Goal: Use online tool/utility: Utilize a website feature to perform a specific function

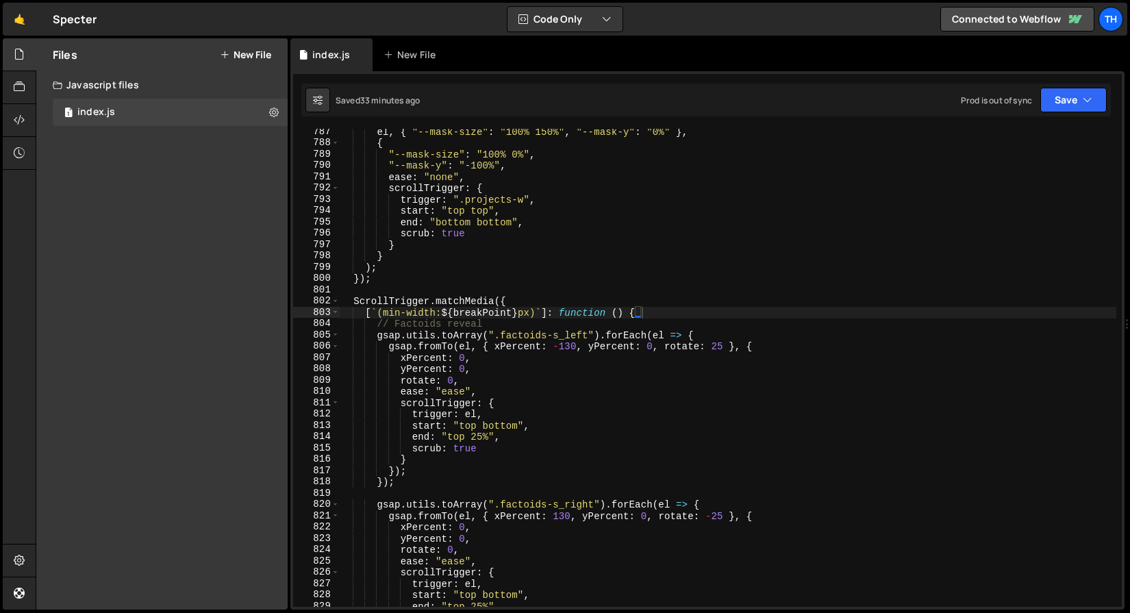
scroll to position [5634, 0]
click at [336, 303] on span at bounding box center [335, 301] width 8 height 12
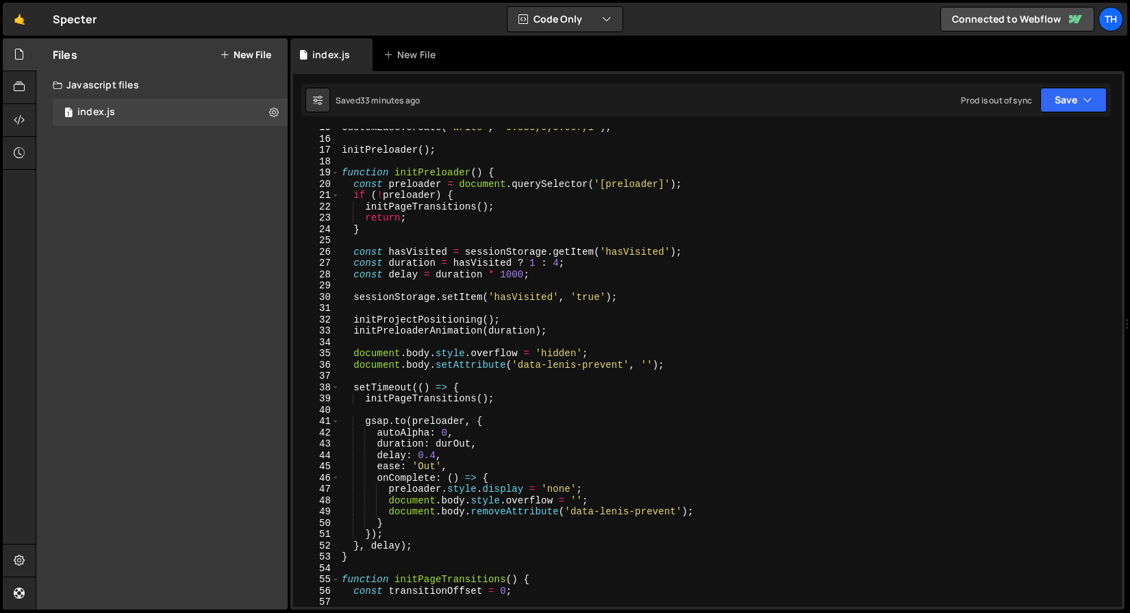
scroll to position [0, 0]
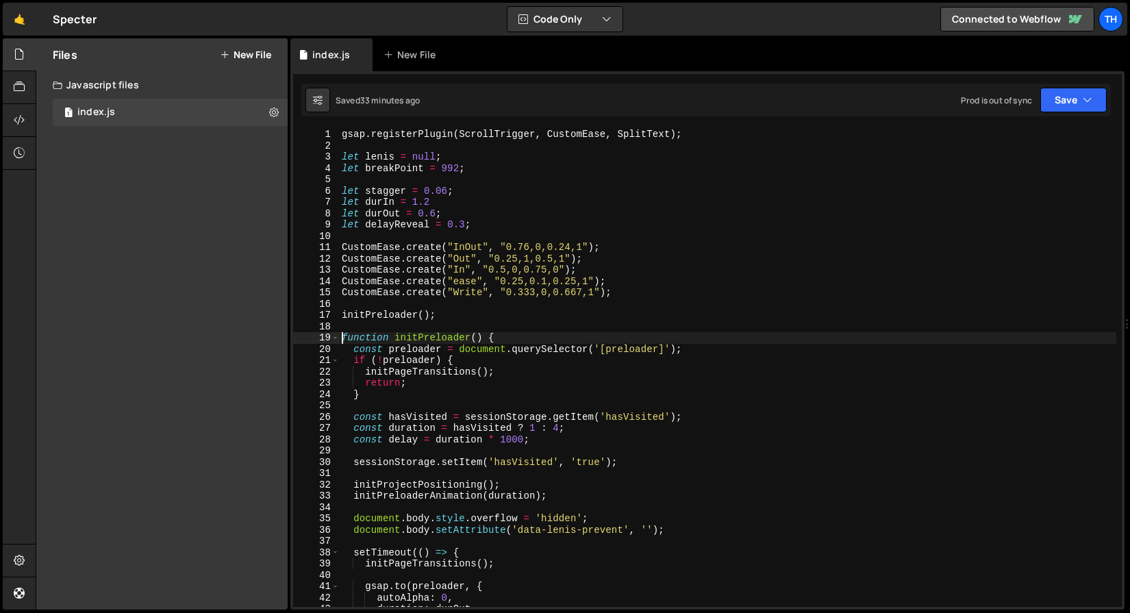
click at [340, 338] on div "gsap . registerPlugin ( ScrollTrigger , CustomEase , SplitText ) ; let lenis = …" at bounding box center [727, 379] width 777 height 501
click at [337, 337] on span at bounding box center [335, 338] width 8 height 12
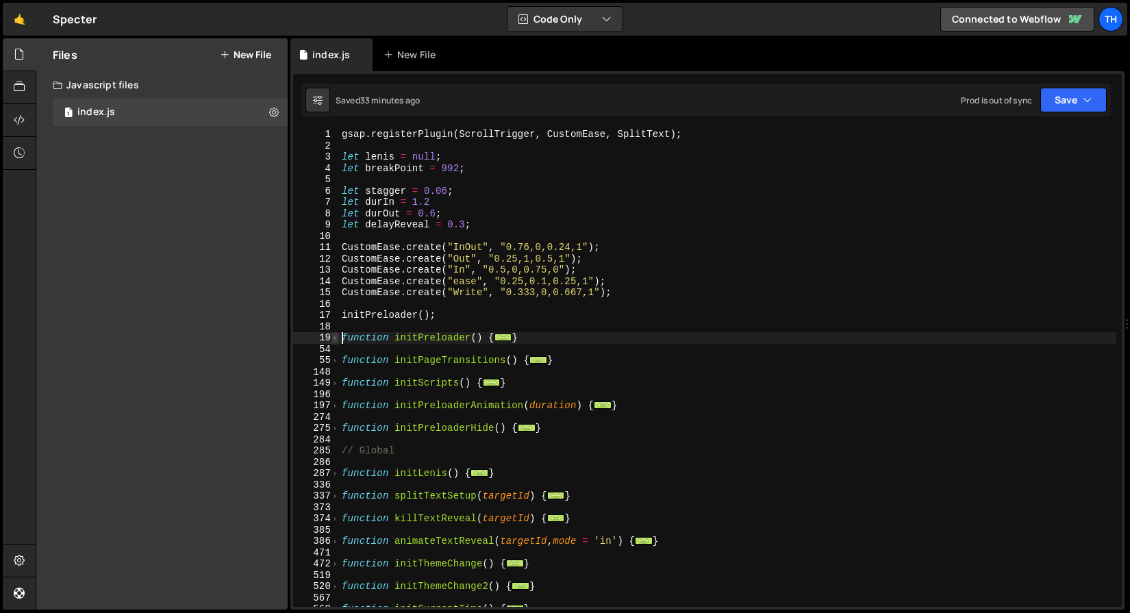
click at [333, 339] on span at bounding box center [335, 338] width 8 height 12
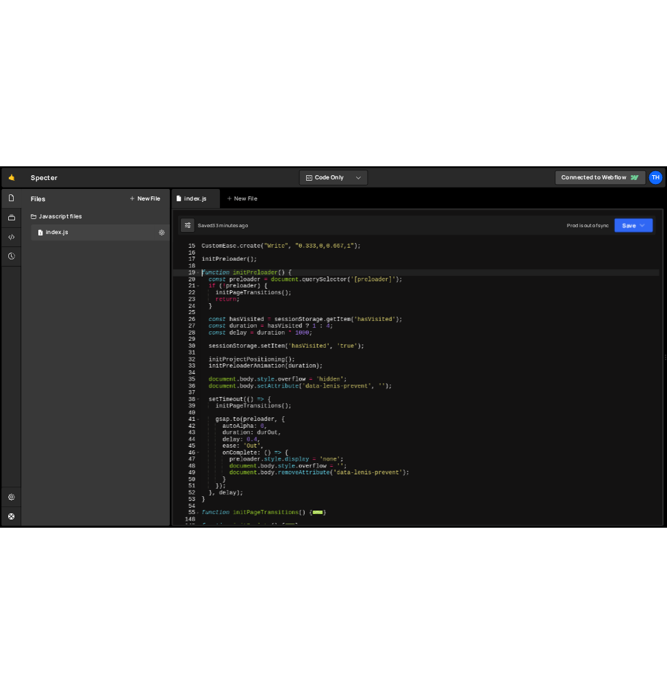
scroll to position [159, 0]
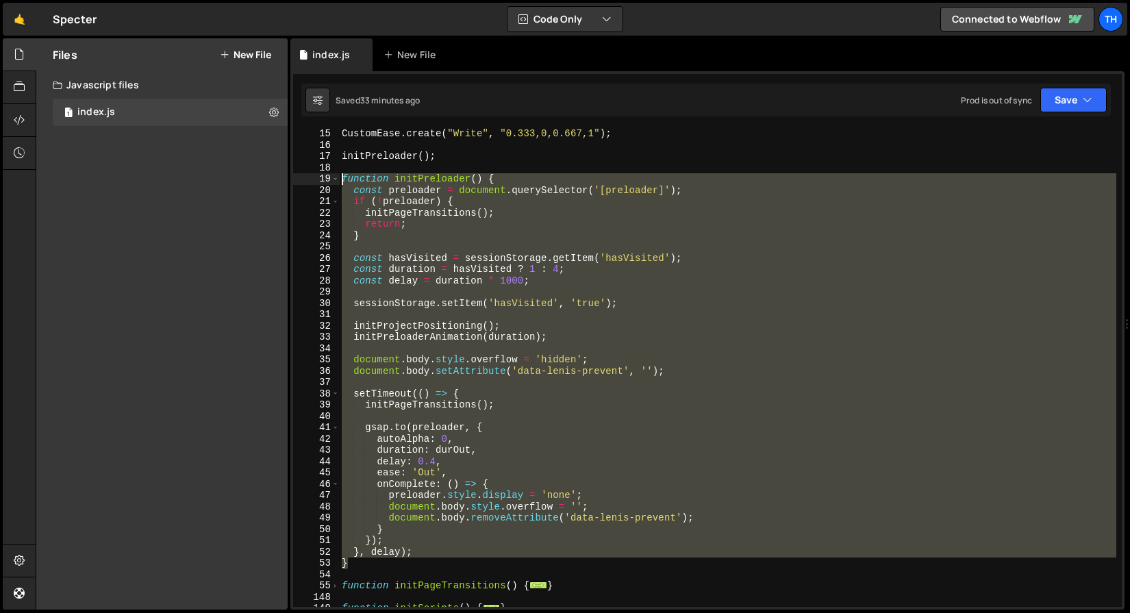
drag, startPoint x: 353, startPoint y: 565, endPoint x: 320, endPoint y: 179, distance: 387.6
click at [320, 179] on div "function initPreloader() { 15 16 17 18 19 20 21 22 23 24 25 26 27 28 29 30 31 3…" at bounding box center [707, 368] width 828 height 478
click at [451, 152] on div "CustomEase . create ( "Write" , "0.333,0,0.667,1" ) ; initPreloader ( ) ; funct…" at bounding box center [727, 378] width 777 height 501
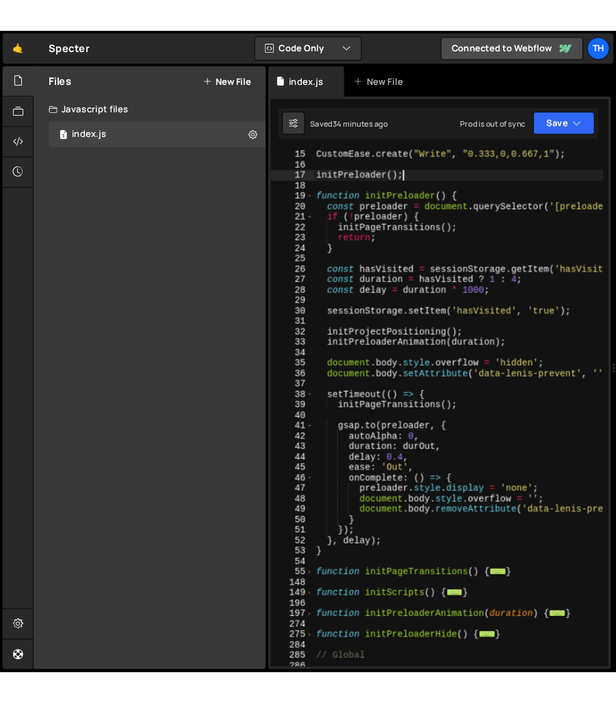
scroll to position [170, 0]
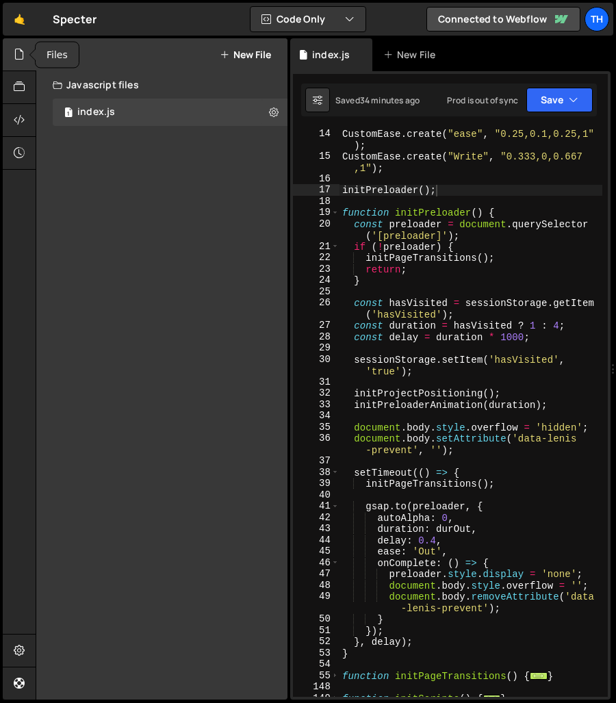
click at [23, 55] on icon at bounding box center [19, 54] width 11 height 15
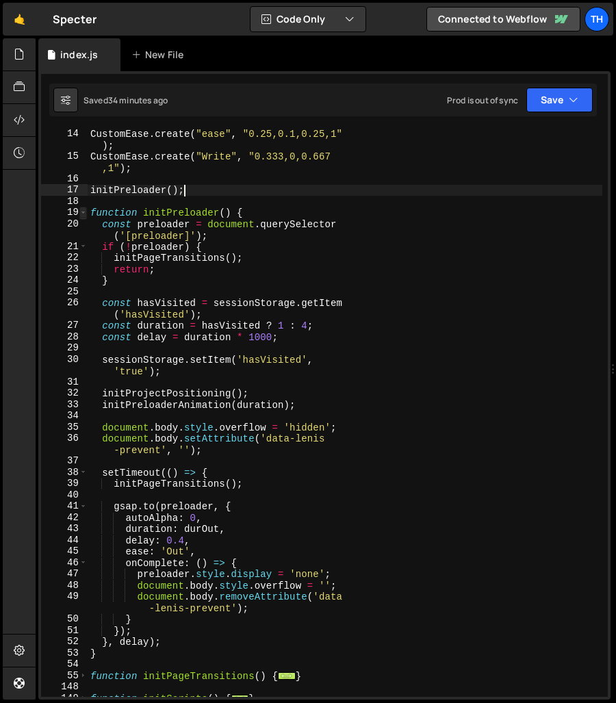
click at [82, 212] on span at bounding box center [83, 213] width 8 height 12
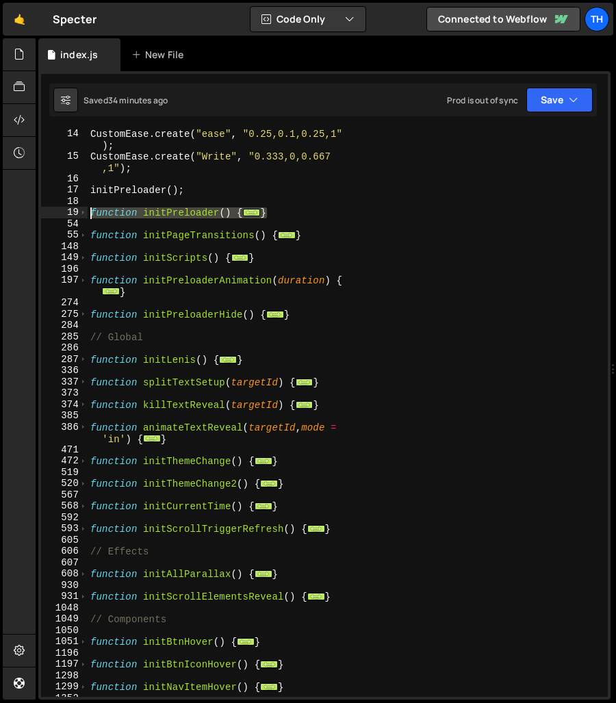
drag, startPoint x: 286, startPoint y: 213, endPoint x: 35, endPoint y: 214, distance: 251.3
click at [35, 214] on div "Hold on a sec... Are you certain you wish to leave this page? Any changes you'v…" at bounding box center [308, 351] width 616 height 703
paste textarea "}"
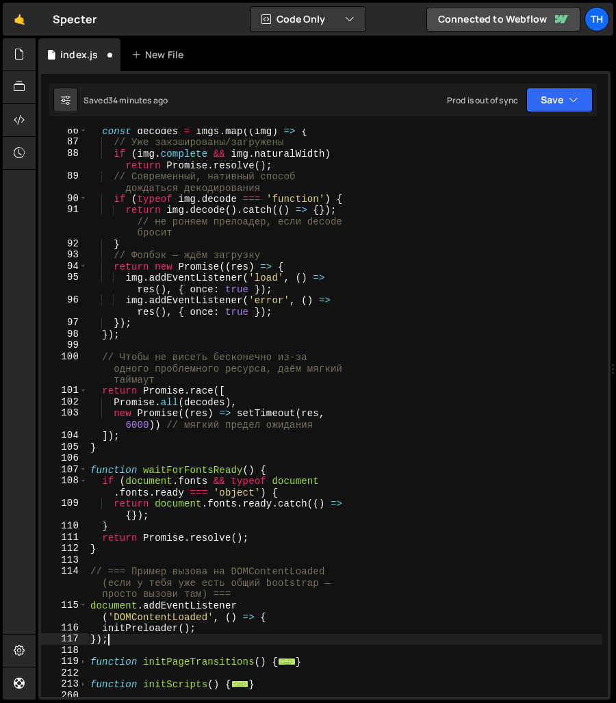
scroll to position [1325, 0]
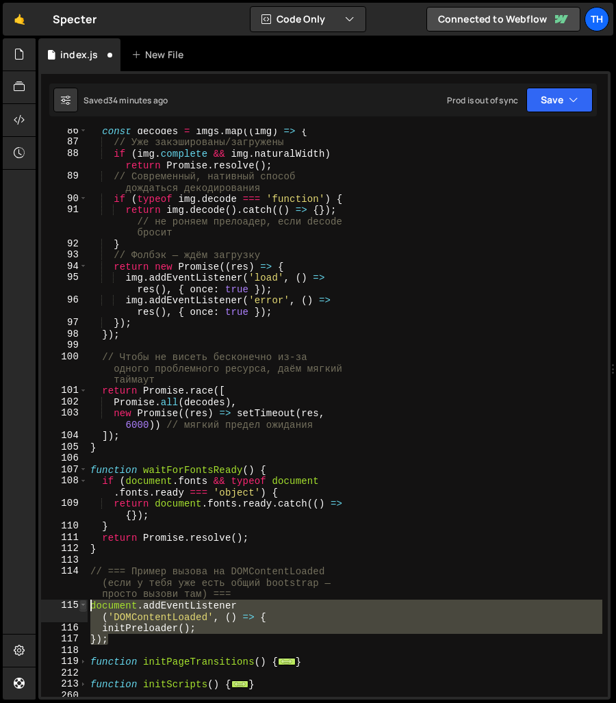
drag, startPoint x: 130, startPoint y: 638, endPoint x: 81, endPoint y: 606, distance: 58.9
click at [81, 606] on div "}); 86 87 88 89 90 91 92 93 94 95 96 97 98 99 100 101 102 103 104 105 106 107 1…" at bounding box center [324, 413] width 567 height 568
click at [112, 612] on div "const decodes = imgs . map (( img ) => { // Уже закэшированы/загружены if ( img…" at bounding box center [345, 413] width 515 height 568
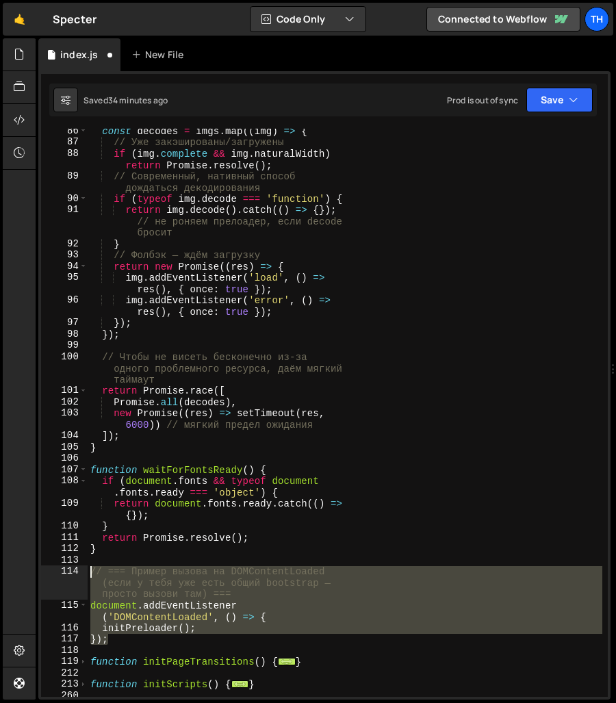
drag, startPoint x: 116, startPoint y: 641, endPoint x: 66, endPoint y: 574, distance: 83.3
click at [66, 574] on div "initPreloader(); 86 87 88 89 90 91 92 93 94 95 96 97 98 99 100 101 102 103 104 …" at bounding box center [324, 413] width 567 height 568
type textarea "// === Пример вызова на DOMContentLoaded (если у тебя уже есть общий bootstrap …"
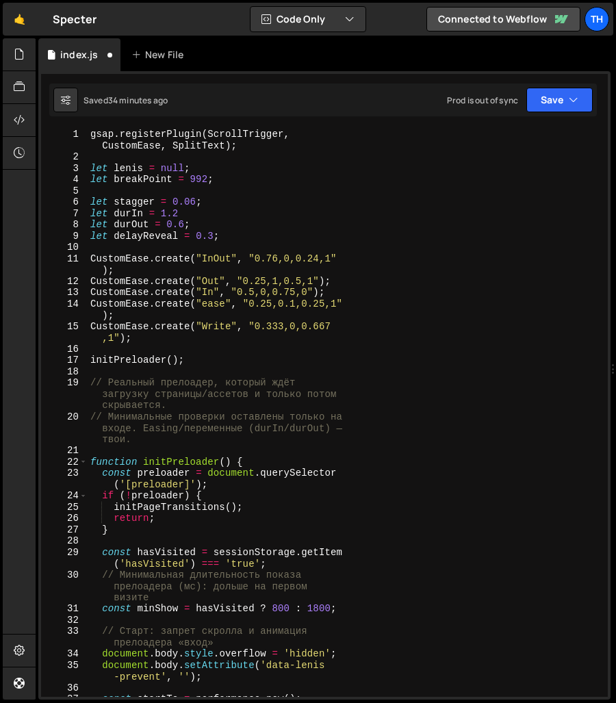
scroll to position [0, 0]
click at [566, 98] on button "Save" at bounding box center [560, 100] width 66 height 25
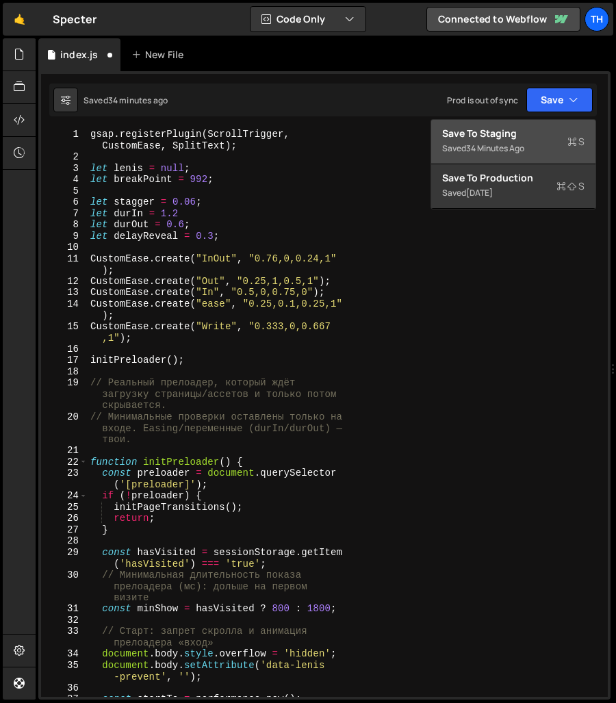
click at [551, 142] on div "Saved 34 minutes ago" at bounding box center [513, 148] width 142 height 16
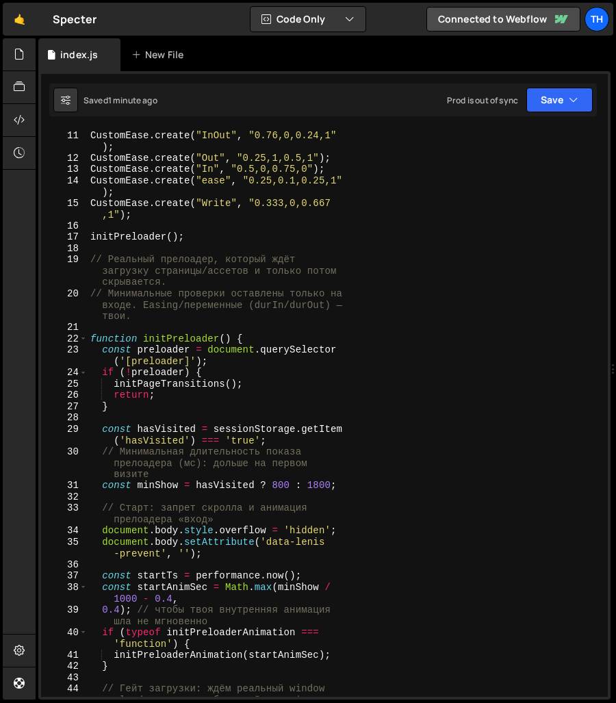
scroll to position [64, 0]
click at [279, 483] on div "CustomEase . create ( "InOut" , "0.76,0,0.24,1" ) ; CustomEase . create ( "Out"…" at bounding box center [345, 425] width 515 height 614
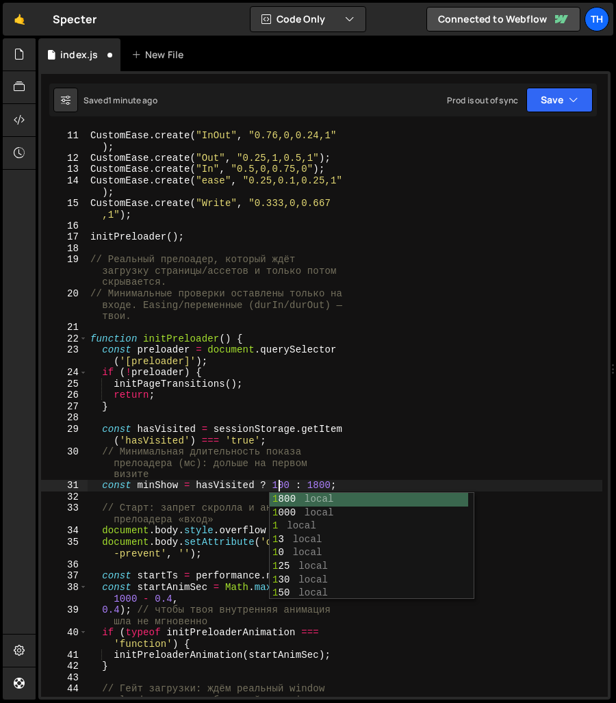
scroll to position [0, 13]
click at [325, 481] on div "CustomEase . create ( "InOut" , "0.76,0,0.24,1" ) ; CustomEase . create ( "Out"…" at bounding box center [345, 425] width 515 height 614
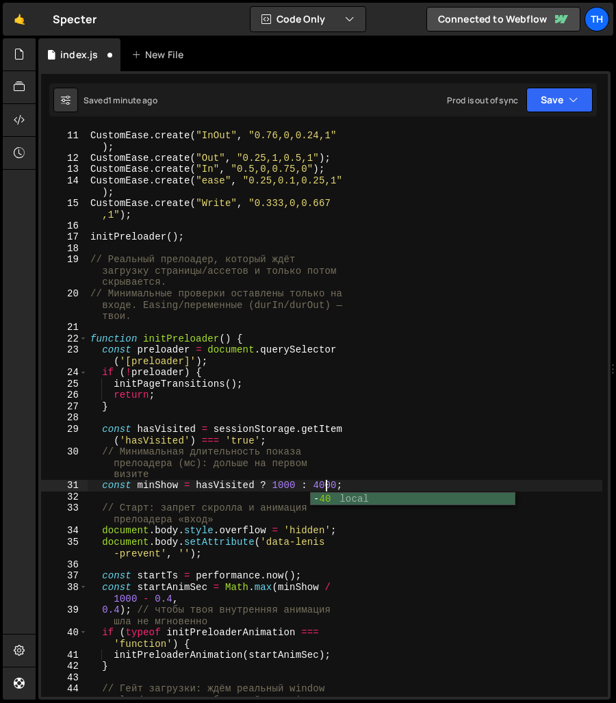
scroll to position [0, 16]
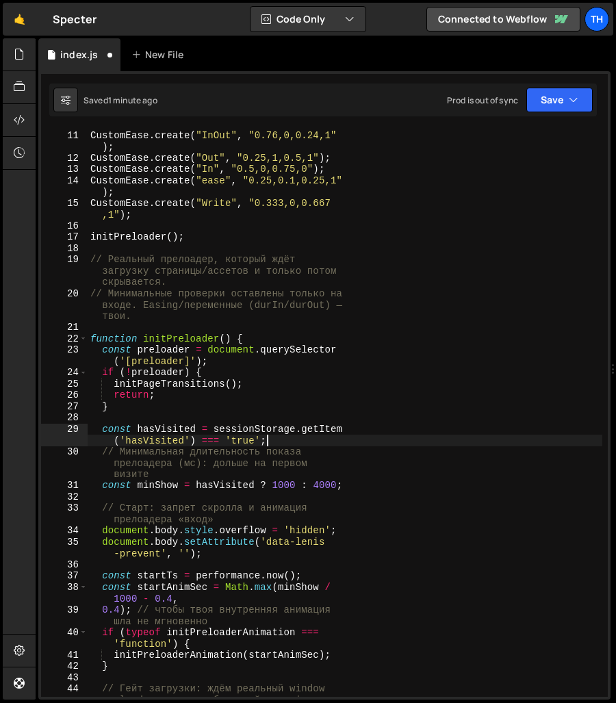
click at [394, 440] on div "CustomEase . create ( "InOut" , "0.76,0,0.24,1" ) ; CustomEase . create ( "Out"…" at bounding box center [345, 425] width 515 height 614
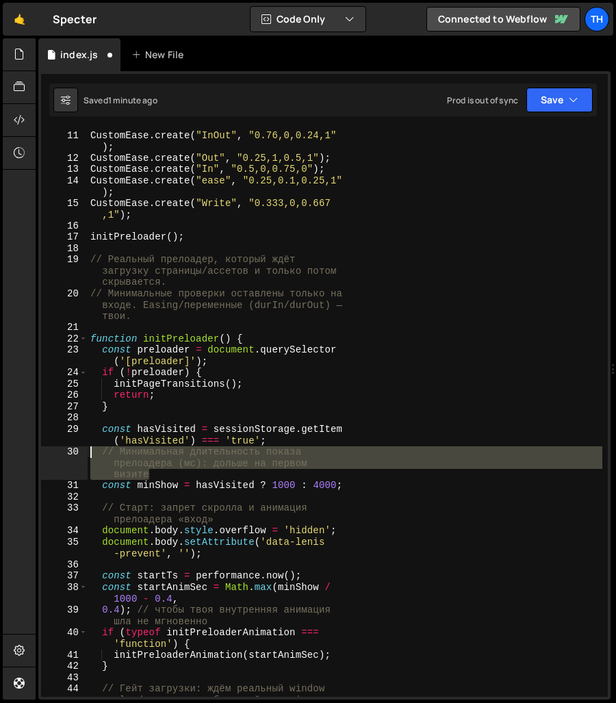
drag, startPoint x: 206, startPoint y: 472, endPoint x: 46, endPoint y: 451, distance: 161.6
click at [46, 451] on div "const hasVisited = sessionStorage.getItem('hasVisited') === 'true'; 10 11 12 13…" at bounding box center [324, 413] width 567 height 568
type textarea "// Минимальная длительность показа прелоадера (мс): дольше на первом визите"
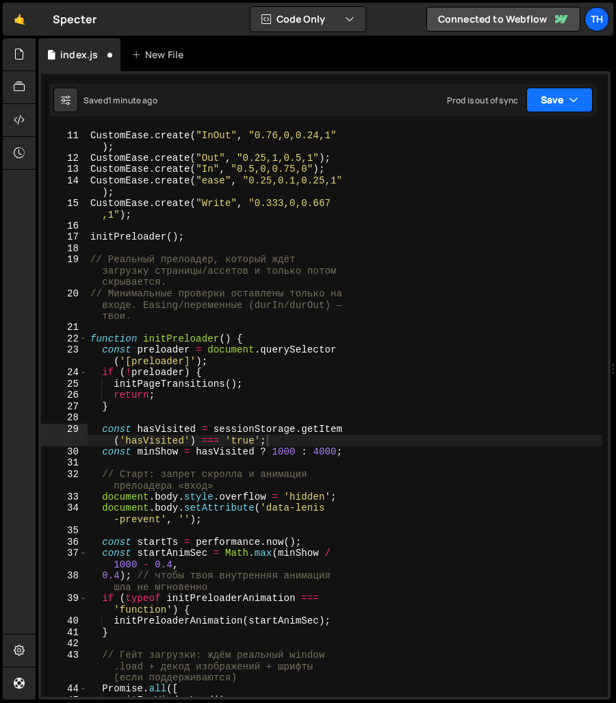
click at [551, 101] on button "Save" at bounding box center [560, 100] width 66 height 25
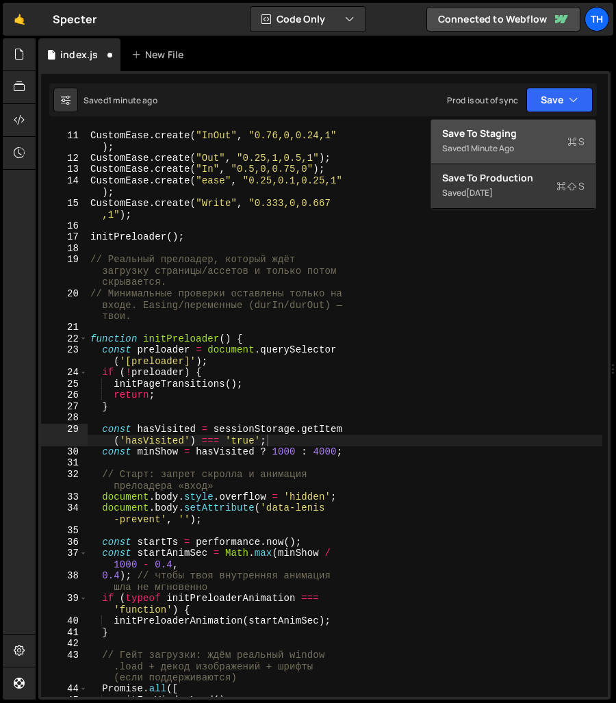
click at [551, 121] on button "Save to Staging S Saved 1 minute ago" at bounding box center [513, 142] width 164 height 45
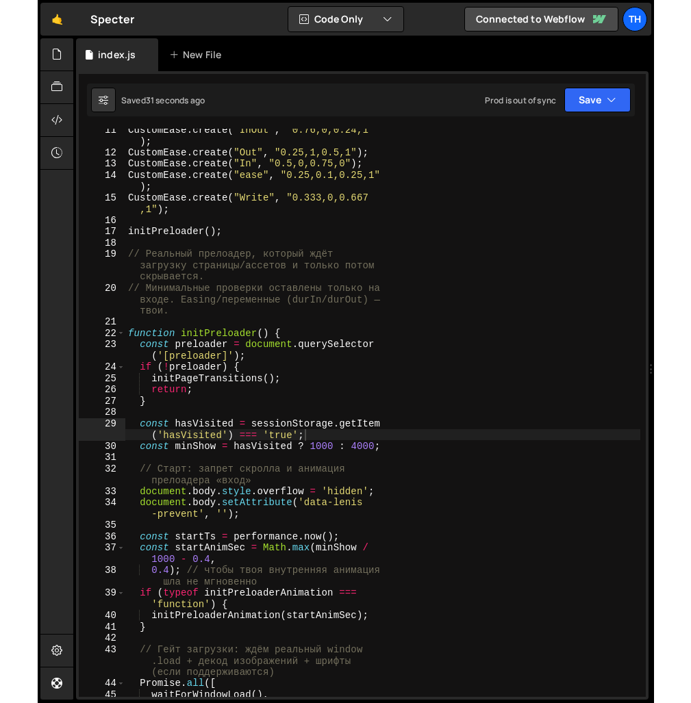
scroll to position [68, 0]
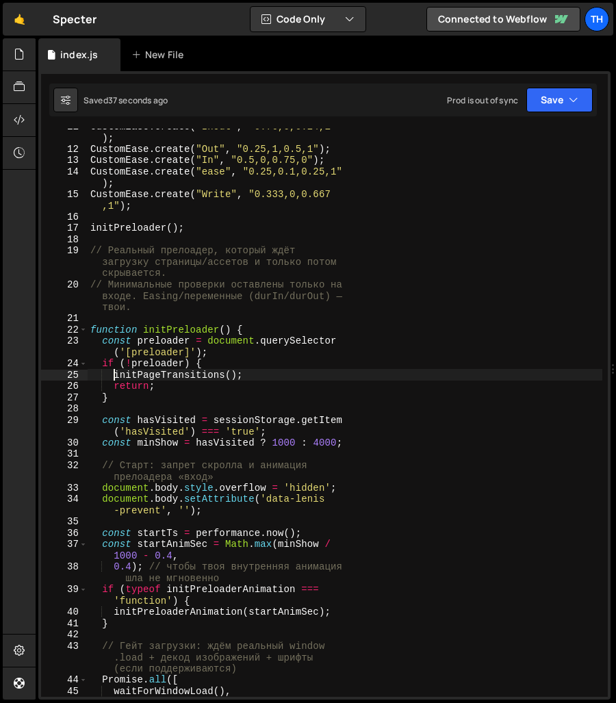
click at [116, 373] on div "CustomEase . create ( "InOut" , "0.76,0,0.24,1" ) ; CustomEase . create ( "Out"…" at bounding box center [345, 422] width 515 height 603
click at [113, 351] on div "CustomEase . create ( "InOut" , "0.76,0,0.24,1" ) ; CustomEase . create ( "Out"…" at bounding box center [345, 422] width 515 height 603
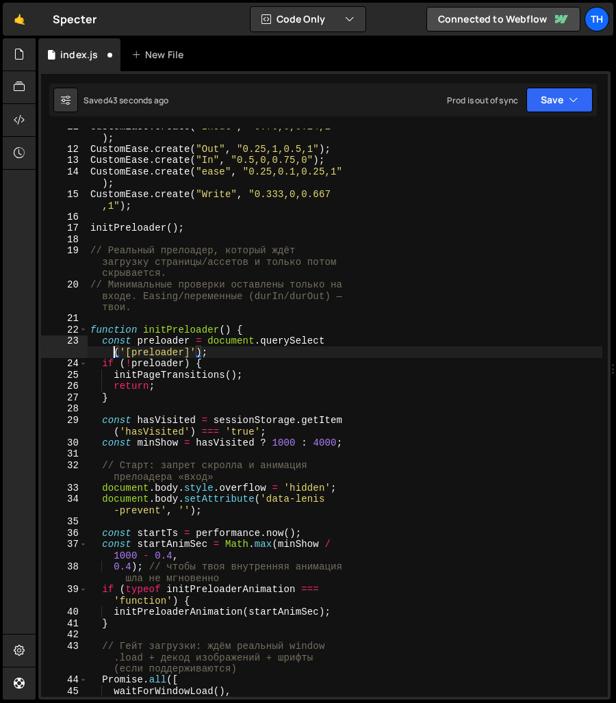
type textarea "const preloader = document.querySelector('[preloader]');"
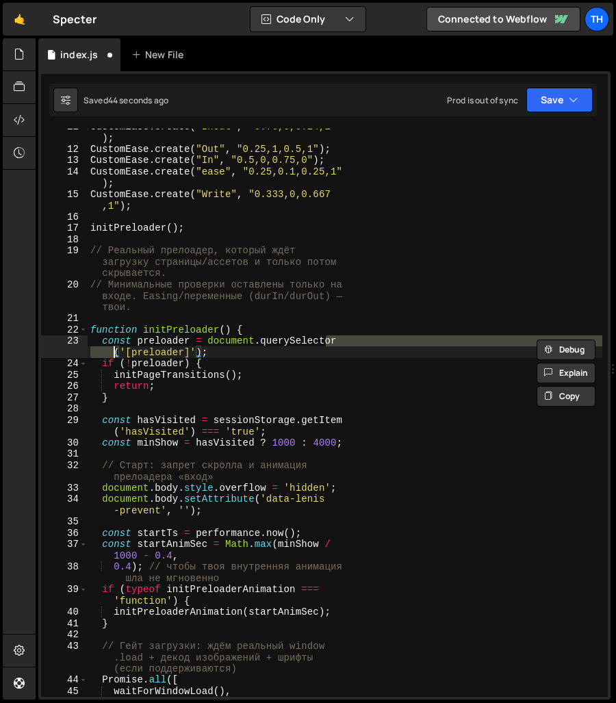
drag, startPoint x: 391, startPoint y: 413, endPoint x: 409, endPoint y: 401, distance: 21.3
click at [391, 414] on div "CustomEase . create ( "InOut" , "0.76,0,0.24,1" ) ; CustomEase . create ( "Out"…" at bounding box center [345, 422] width 515 height 603
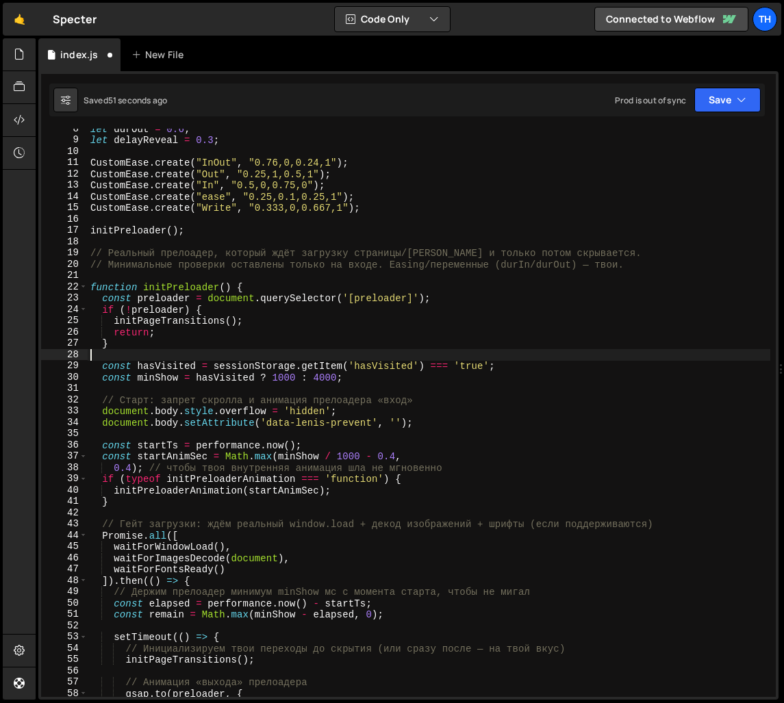
scroll to position [53, 0]
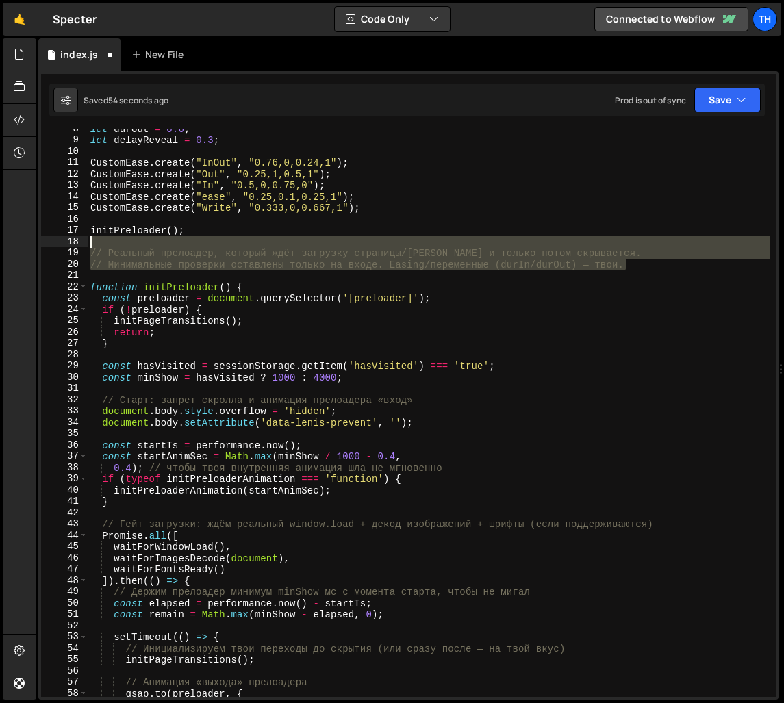
drag, startPoint x: 654, startPoint y: 266, endPoint x: 64, endPoint y: 240, distance: 590.1
click at [64, 240] on div "8 9 10 11 12 13 14 15 16 17 18 19 20 21 22 23 24 25 26 27 28 29 30 31 32 33 34 …" at bounding box center [408, 413] width 735 height 568
type textarea "// Реальный прелоадер, который ждёт загрузку страницы/[PERSON_NAME] и только по…"
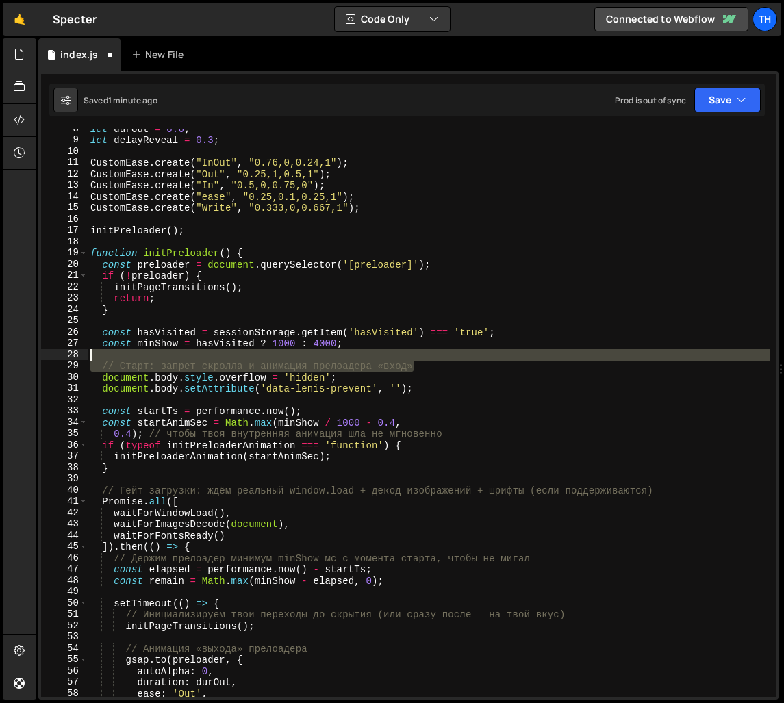
drag, startPoint x: 445, startPoint y: 362, endPoint x: -1, endPoint y: 364, distance: 445.7
click at [0, 364] on html "Projects [GEOGRAPHIC_DATA] Blog Th Projects Your Teams Invite team member Accou…" at bounding box center [392, 351] width 784 height 703
type textarea "// Старт: запрет скролла и анимация прелоадера «вход»"
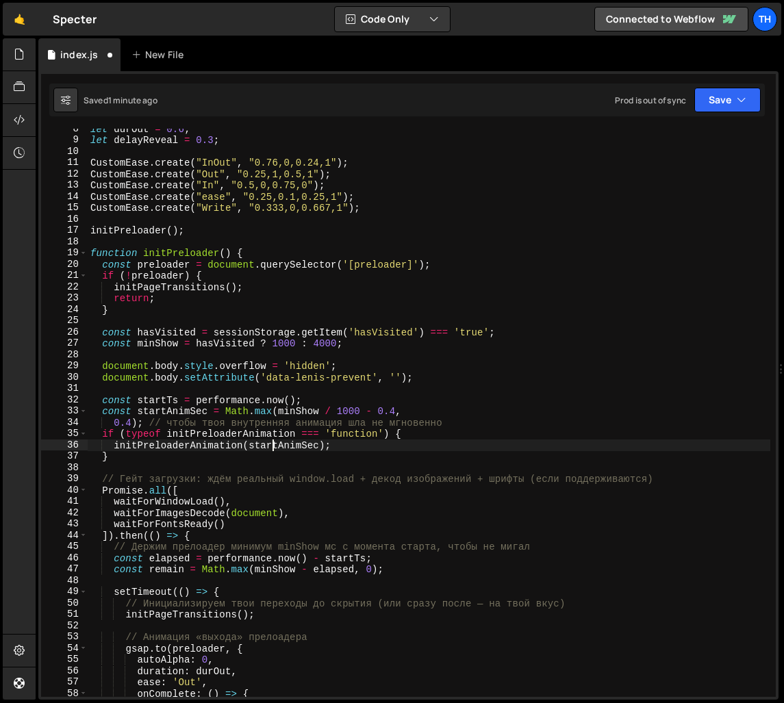
click at [273, 446] on div "let durOut = 0.6 ; let delayReveal = 0.3 ; CustomEase . create ( "InOut" , "0.7…" at bounding box center [429, 418] width 683 height 591
type textarea "initPreloaderAnimation(startAnimSec);"
click at [273, 446] on div "let durOut = 0.6 ; let delayReveal = 0.3 ; CustomEase . create ( "InOut" , "0.7…" at bounding box center [429, 418] width 683 height 591
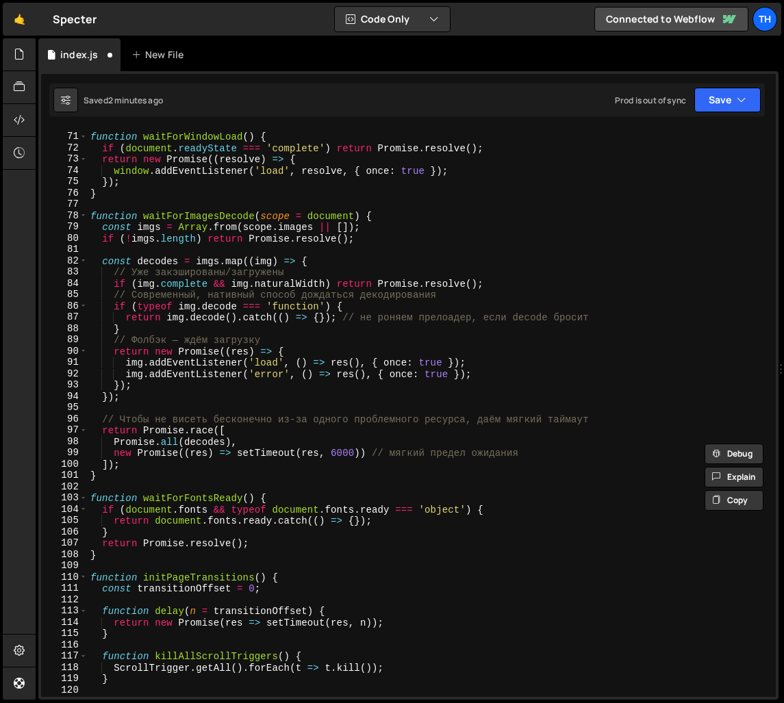
scroll to position [490, 0]
click at [238, 490] on div "function waitForWindowLoad ( ) { if ( document . readyState === 'complete' ) re…" at bounding box center [429, 415] width 683 height 591
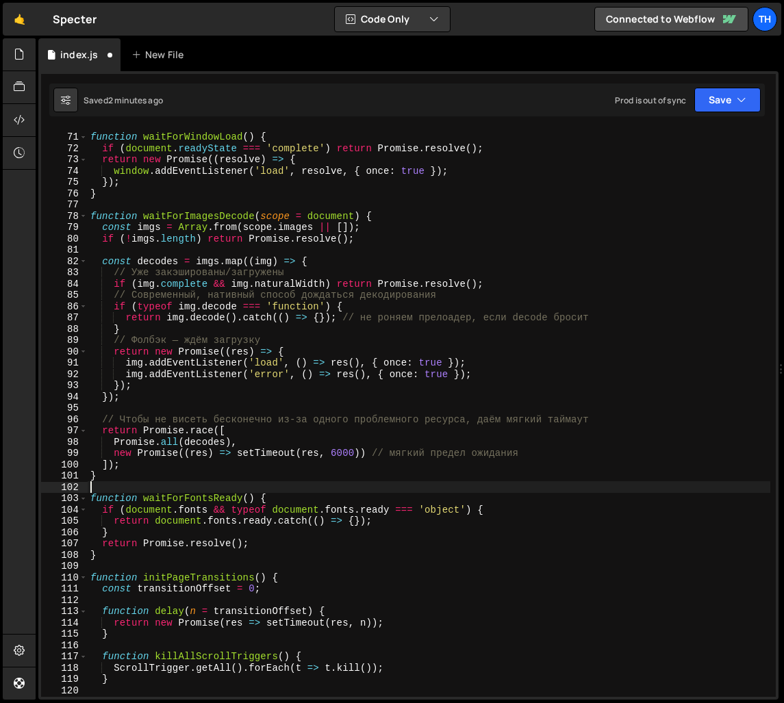
click at [238, 490] on div "function waitForWindowLoad ( ) { if ( document . readyState === 'complete' ) re…" at bounding box center [429, 415] width 683 height 591
click at [235, 497] on div "function waitForWindowLoad ( ) { if ( document . readyState === 'complete' ) re…" at bounding box center [429, 415] width 683 height 591
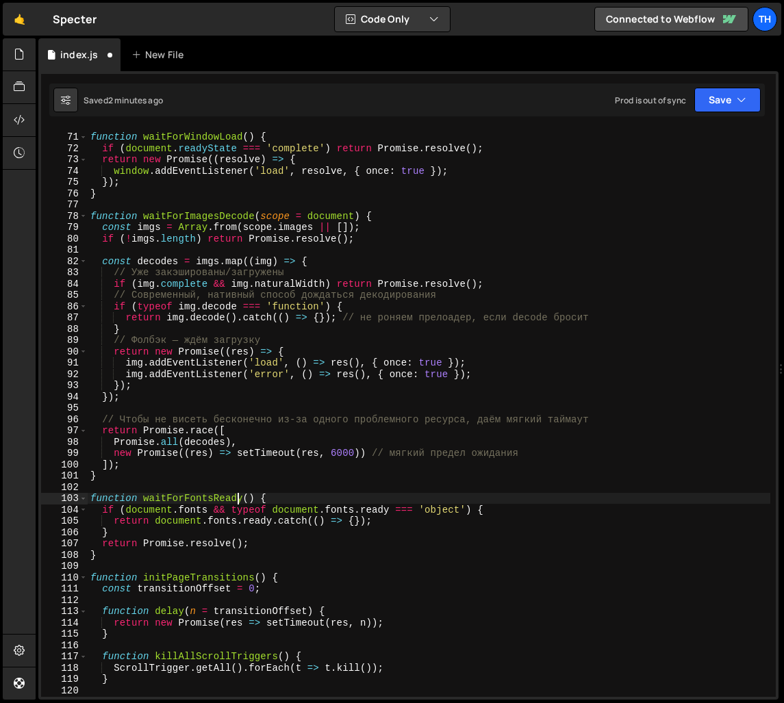
click at [235, 497] on div "function waitForWindowLoad ( ) { if ( document . readyState === 'complete' ) re…" at bounding box center [429, 415] width 683 height 591
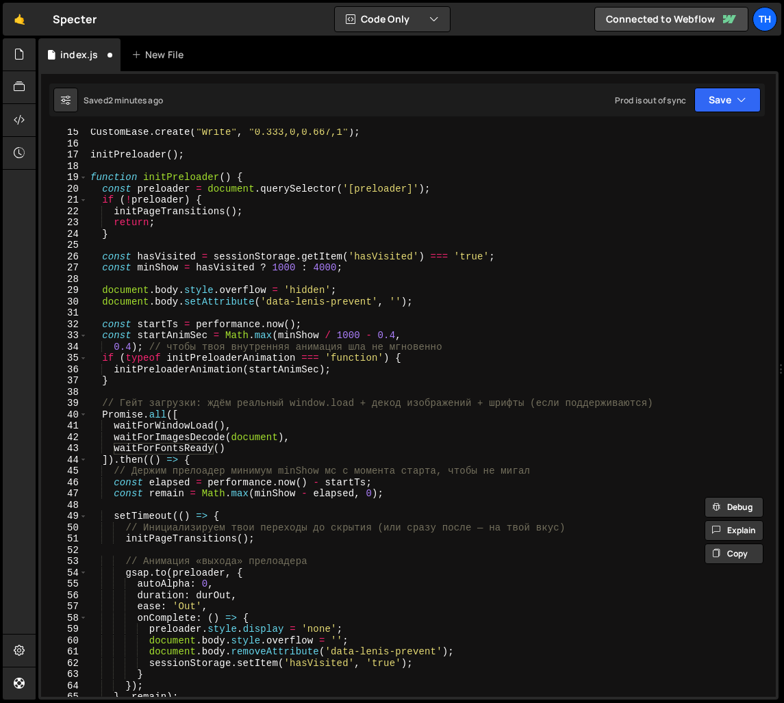
scroll to position [99, 0]
click at [251, 481] on div "CustomEase . create ( "Write" , "0.333,0,0.667,1" ) ; initPreloader ( ) ; funct…" at bounding box center [429, 422] width 683 height 591
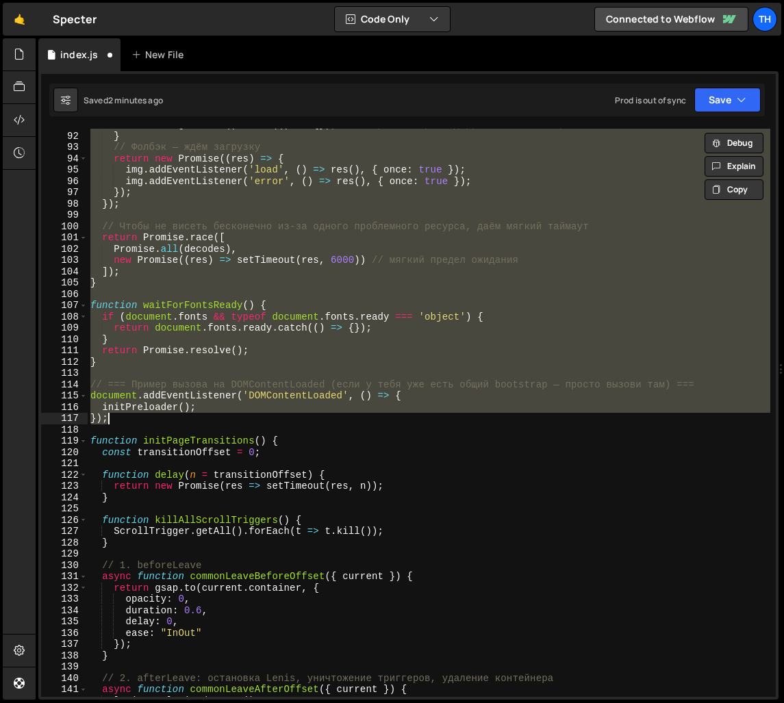
scroll to position [637, 0]
type textarea "}, delay); }"
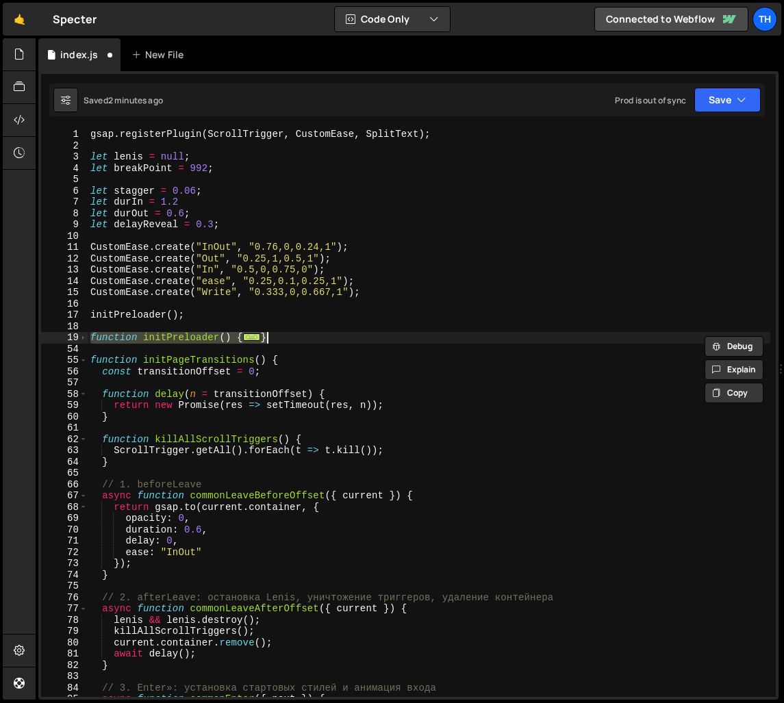
scroll to position [0, 0]
click at [84, 335] on span at bounding box center [83, 338] width 8 height 12
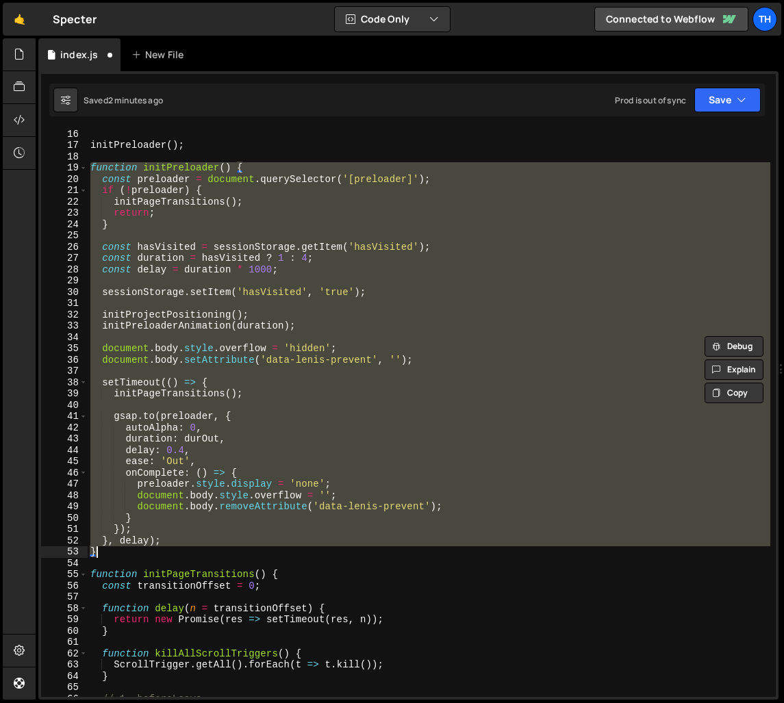
scroll to position [107, 0]
click at [172, 336] on div "initPreloader ( ) ; function initPreloader ( ) { const preloader = document . q…" at bounding box center [429, 413] width 683 height 568
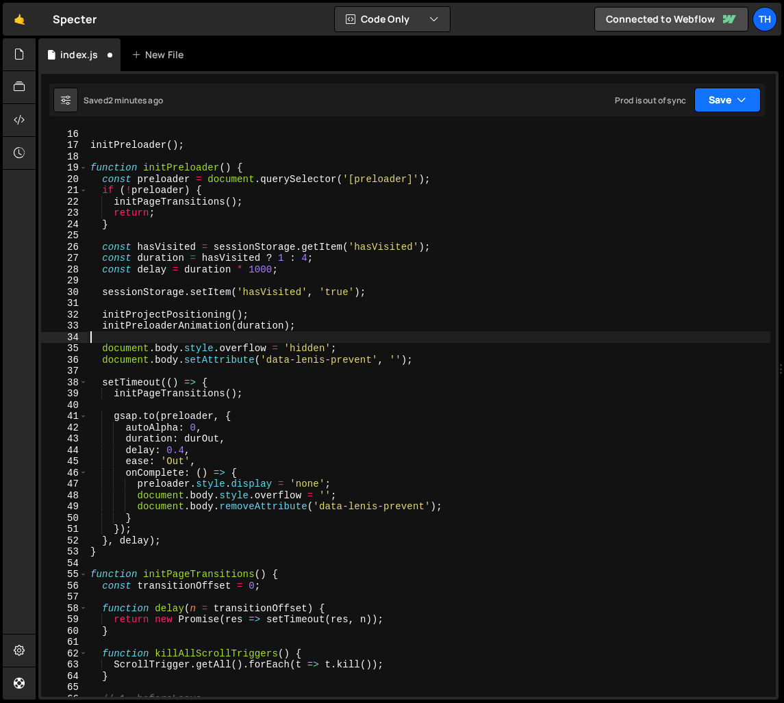
click at [711, 94] on button "Save" at bounding box center [727, 100] width 66 height 25
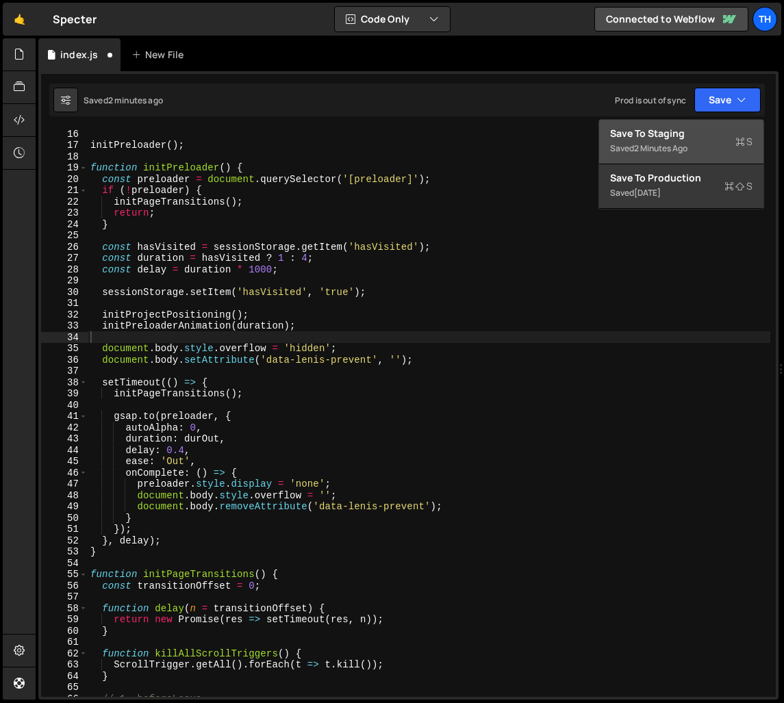
click at [711, 134] on div "Save to Staging S" at bounding box center [681, 134] width 142 height 14
